Goal: Obtain resource: Download file/media

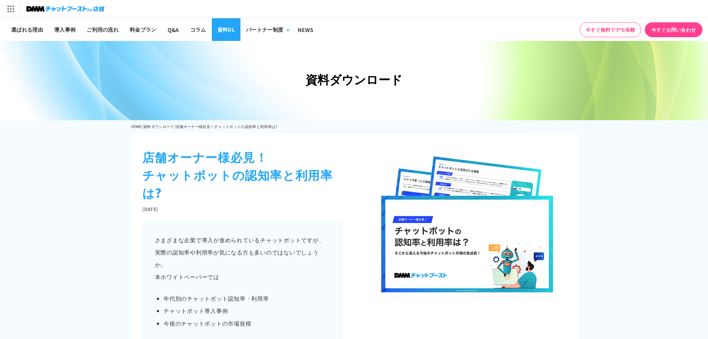
click at [231, 29] on link "資料DL" at bounding box center [226, 29] width 29 height 23
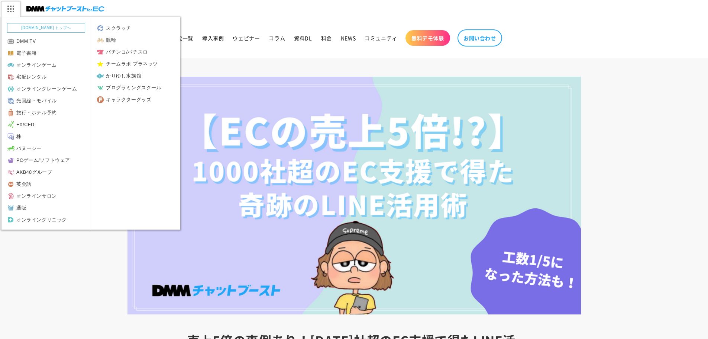
click at [13, 7] on img at bounding box center [10, 9] width 19 height 16
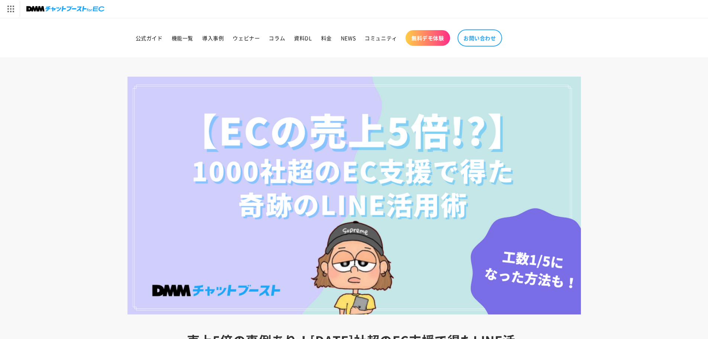
click at [57, 11] on img at bounding box center [65, 9] width 78 height 10
